Goal: Check status

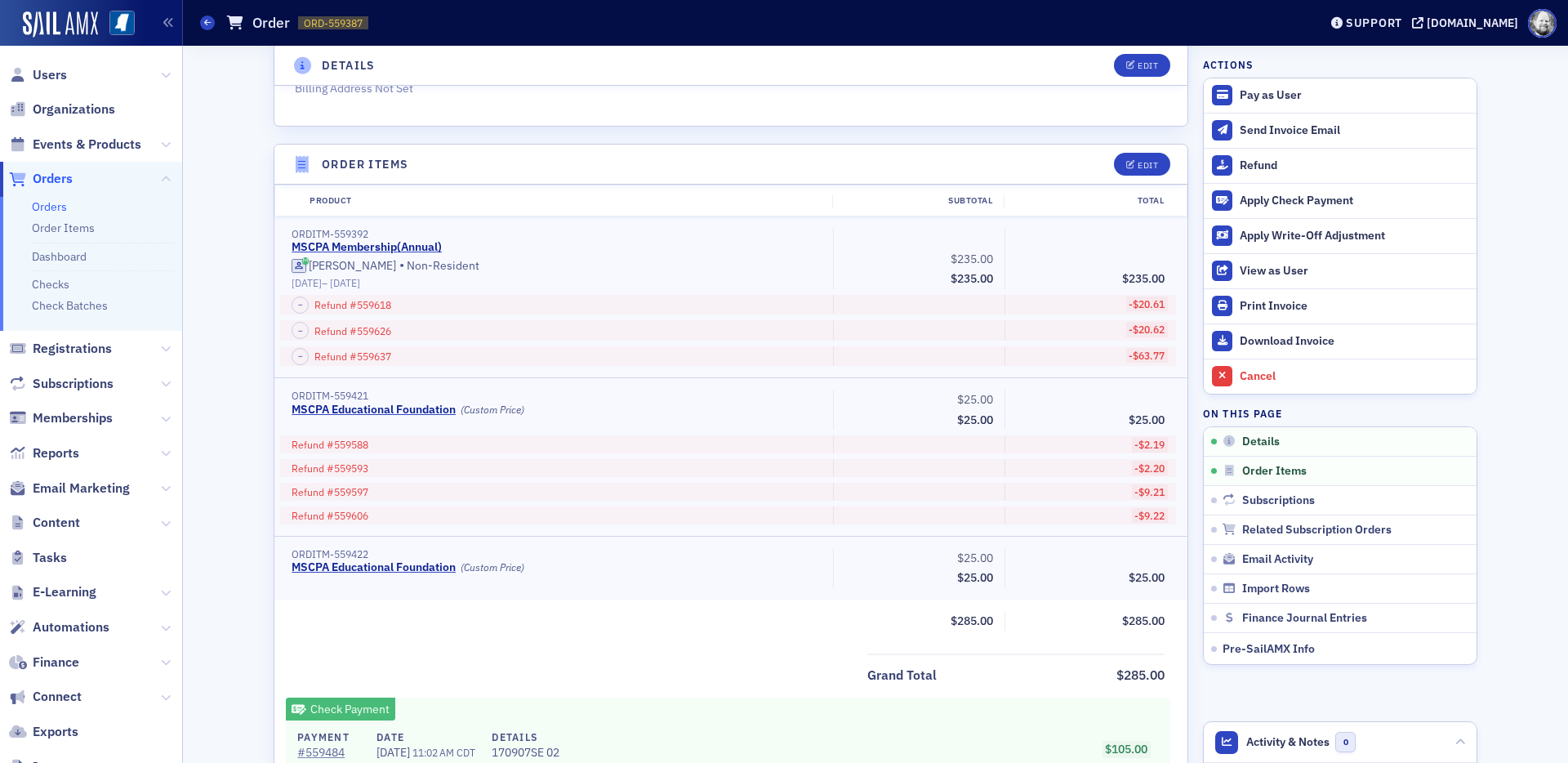
scroll to position [521, 0]
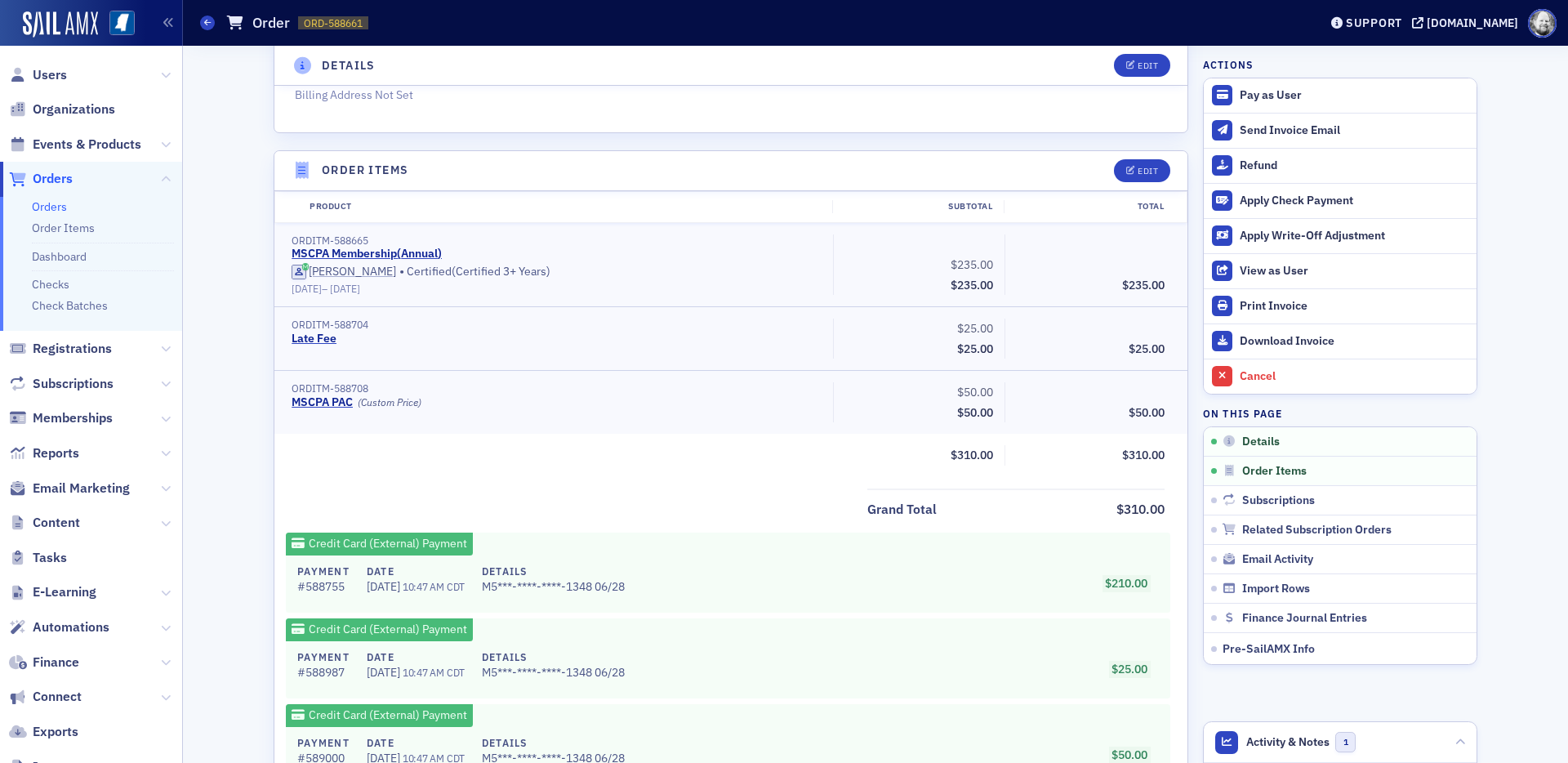
scroll to position [488, 0]
click at [1143, 284] on span "$235.00" at bounding box center [1144, 284] width 43 height 15
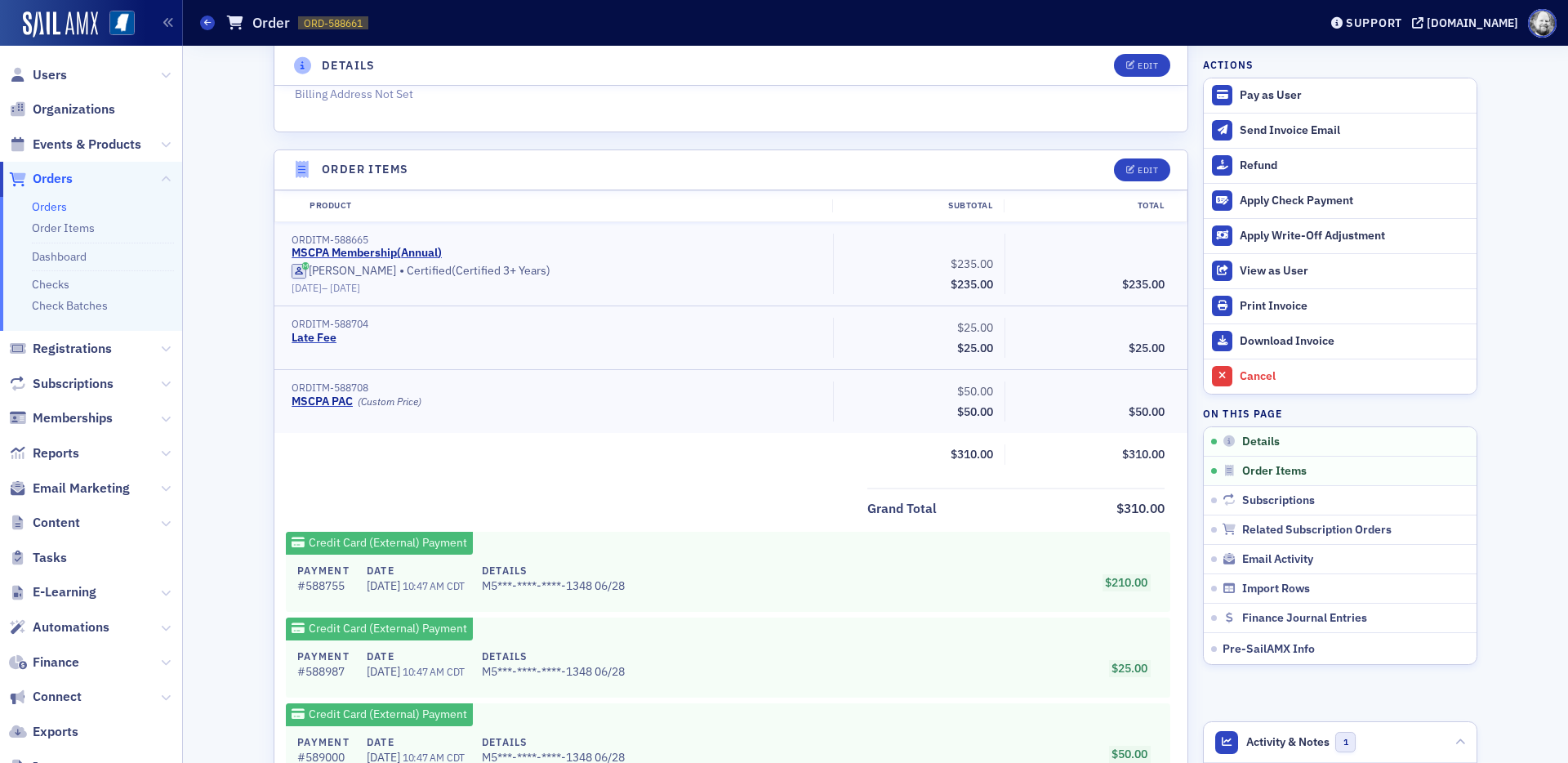
scroll to position [0, 0]
